Goal: Transaction & Acquisition: Purchase product/service

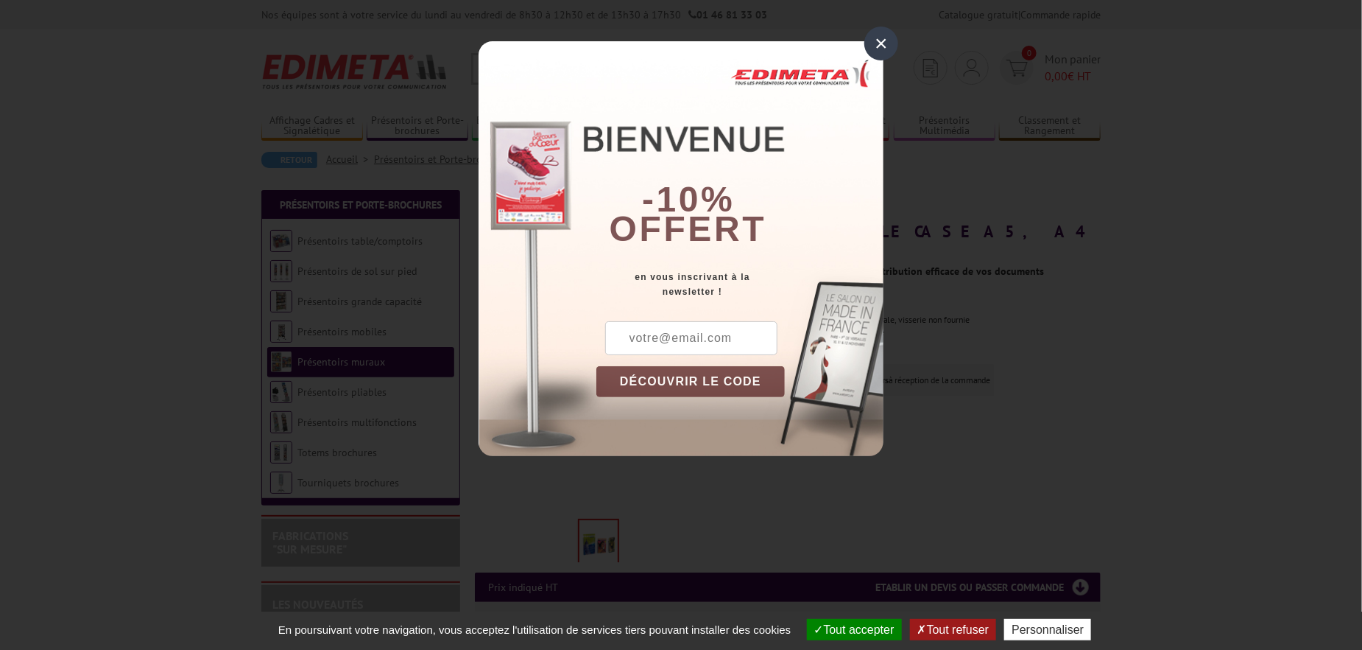
drag, startPoint x: 883, startPoint y: 36, endPoint x: 845, endPoint y: 52, distance: 41.6
click at [883, 36] on div "×" at bounding box center [882, 44] width 34 height 34
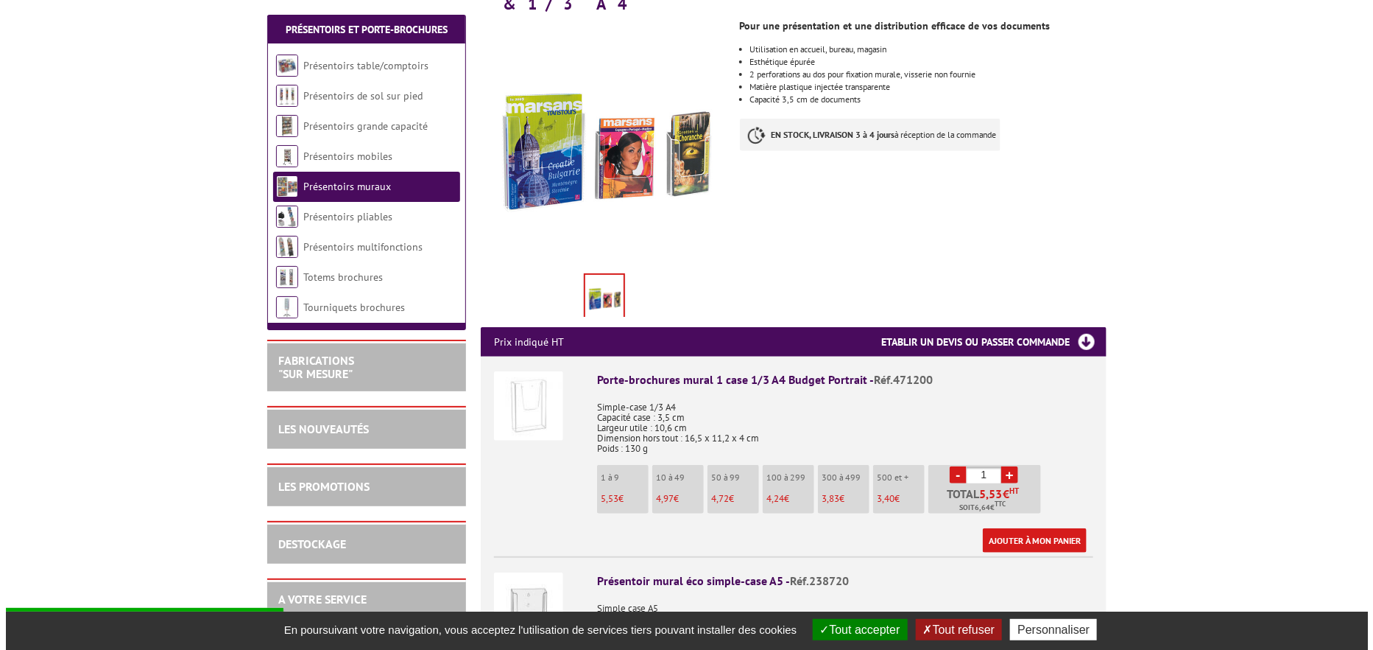
scroll to position [490, 0]
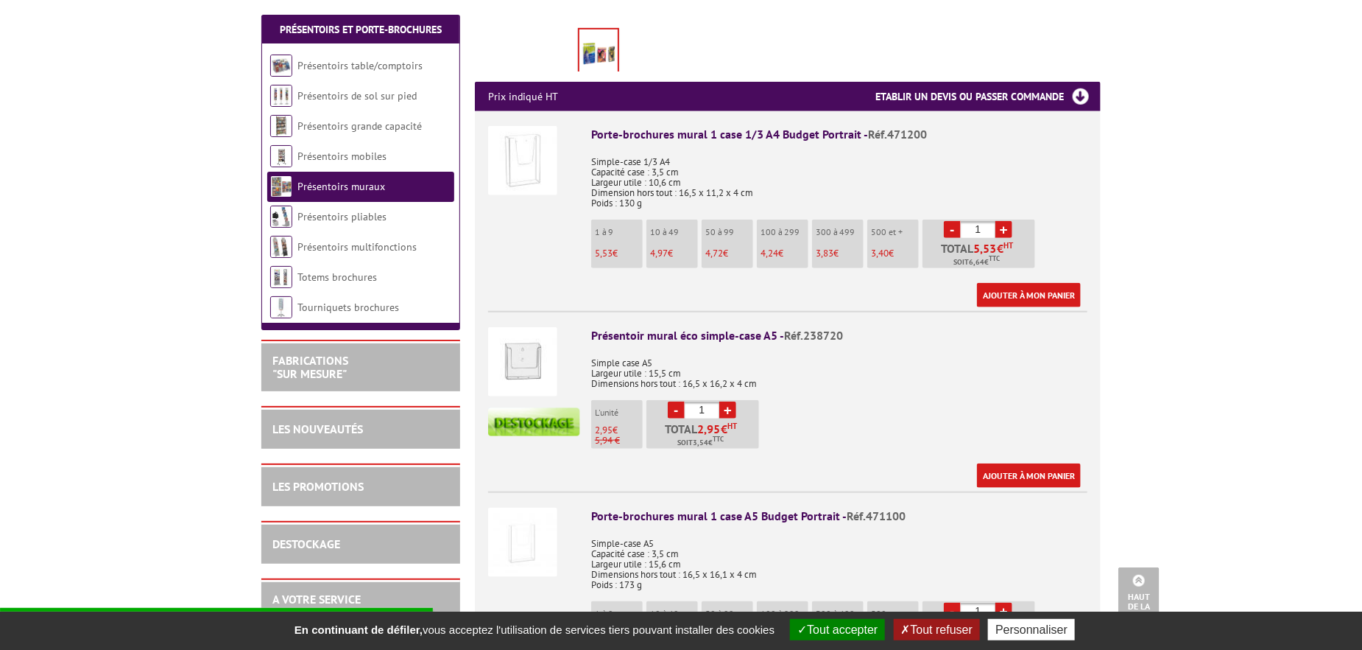
click at [722, 401] on link "+" at bounding box center [728, 409] width 17 height 17
type input "5"
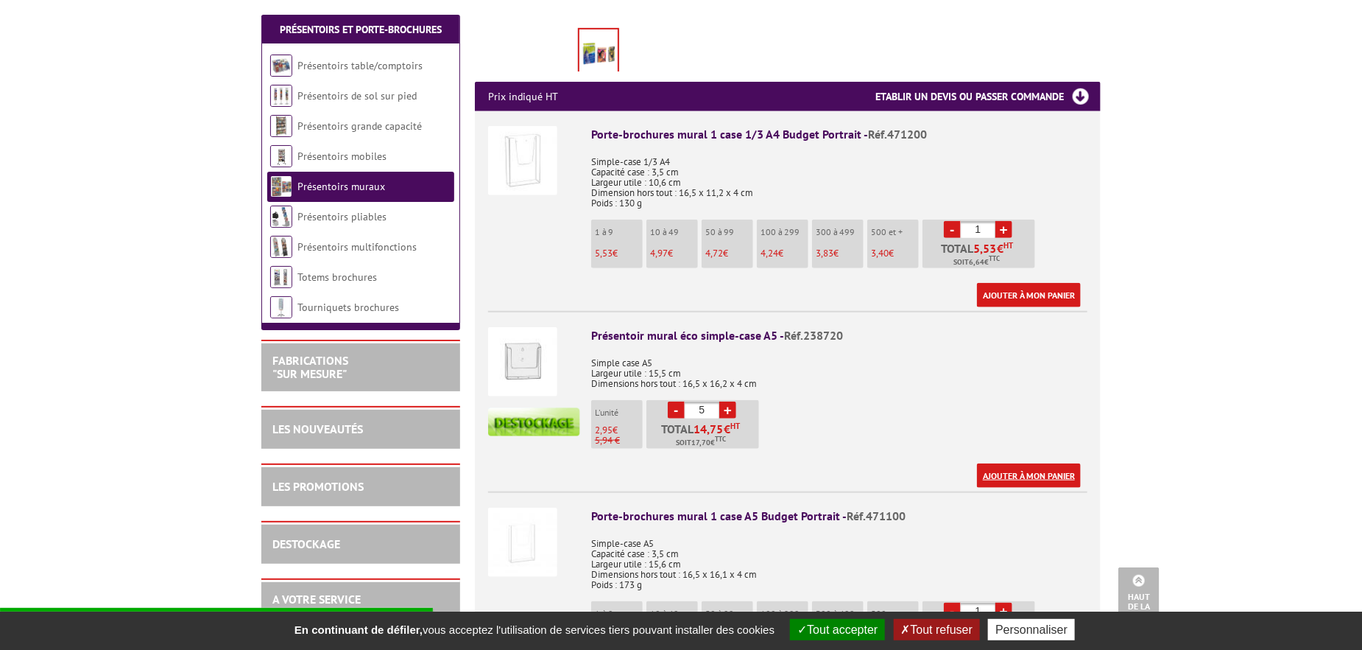
click at [1032, 463] on link "Ajouter à mon panier" at bounding box center [1029, 475] width 104 height 24
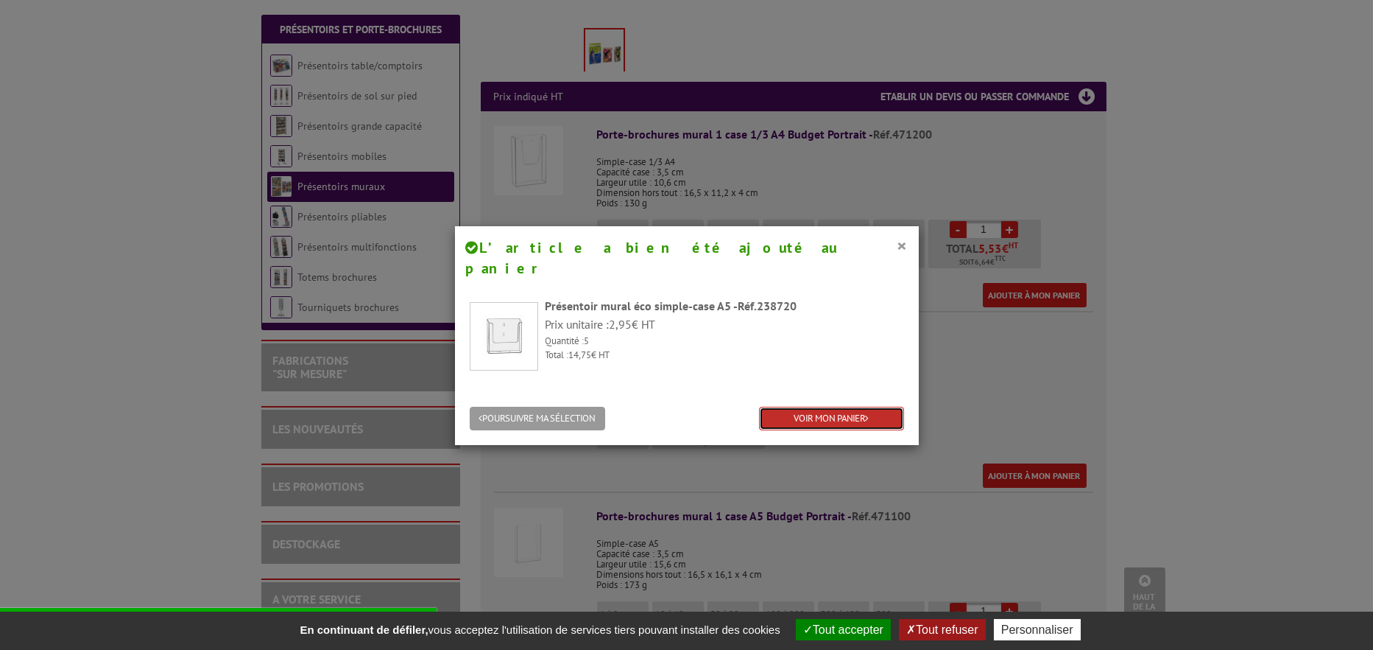
click at [809, 407] on link "VOIR MON PANIER" at bounding box center [831, 419] width 145 height 24
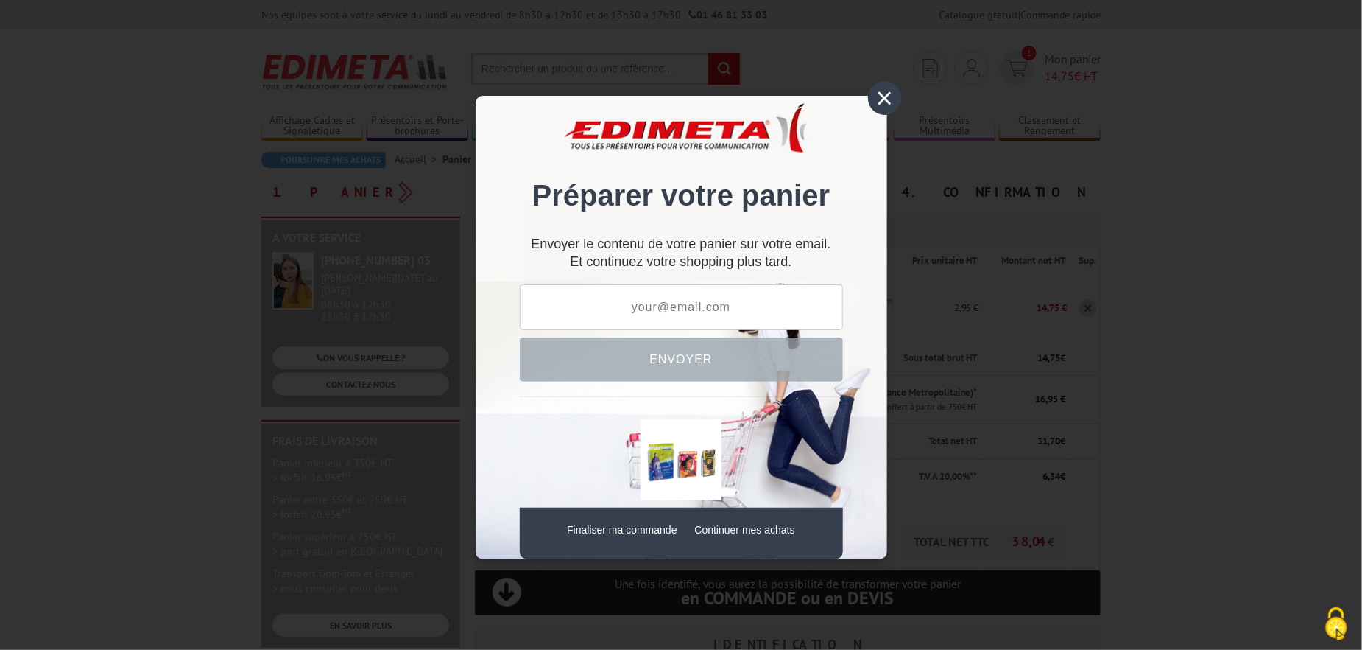
click at [877, 92] on div "×" at bounding box center [885, 98] width 34 height 34
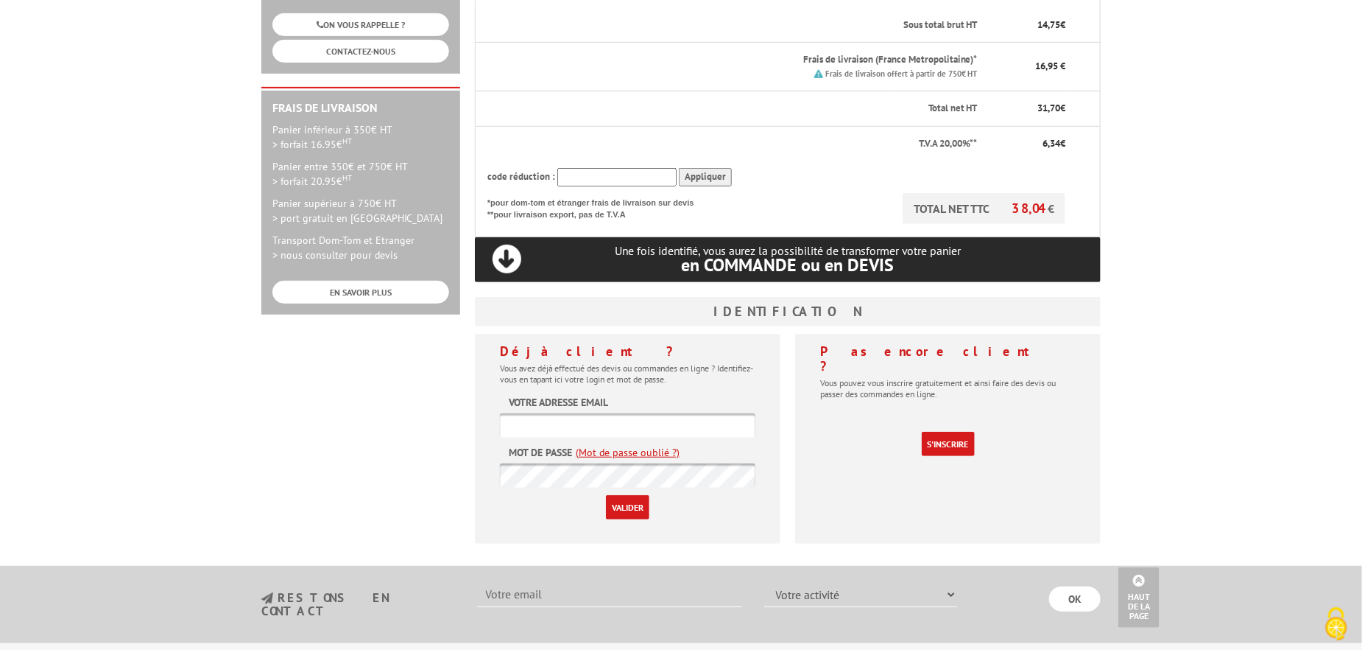
scroll to position [87, 0]
